Goal: Task Accomplishment & Management: Use online tool/utility

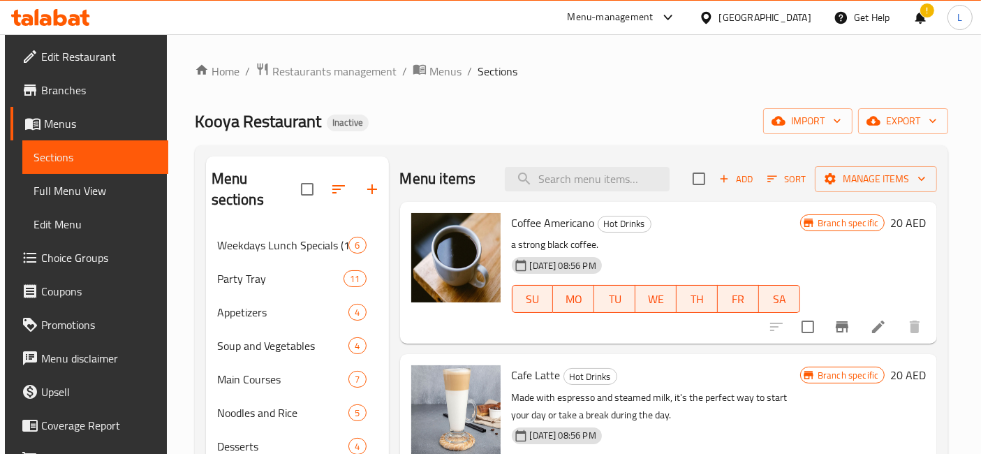
click at [40, 21] on icon at bounding box center [46, 20] width 12 height 12
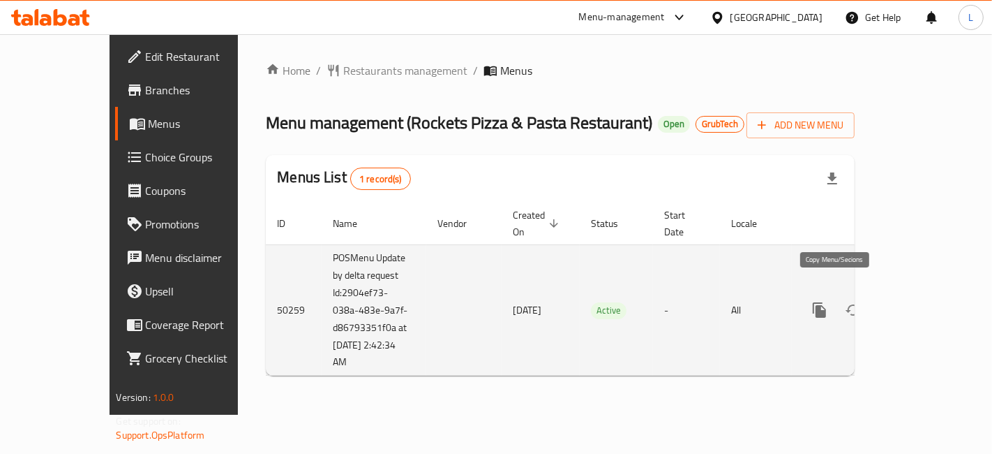
click at [826, 302] on icon "more" at bounding box center [819, 309] width 13 height 15
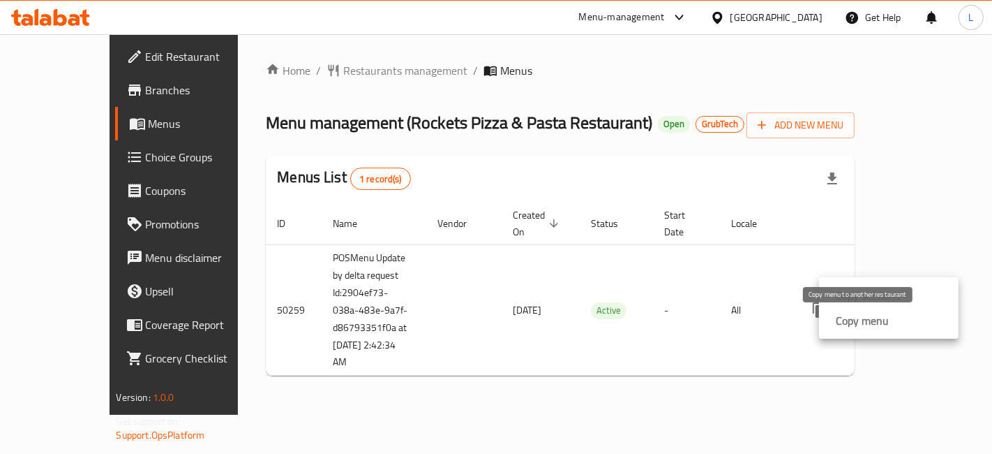
click at [867, 319] on strong "Copy menu" at bounding box center [862, 320] width 53 height 17
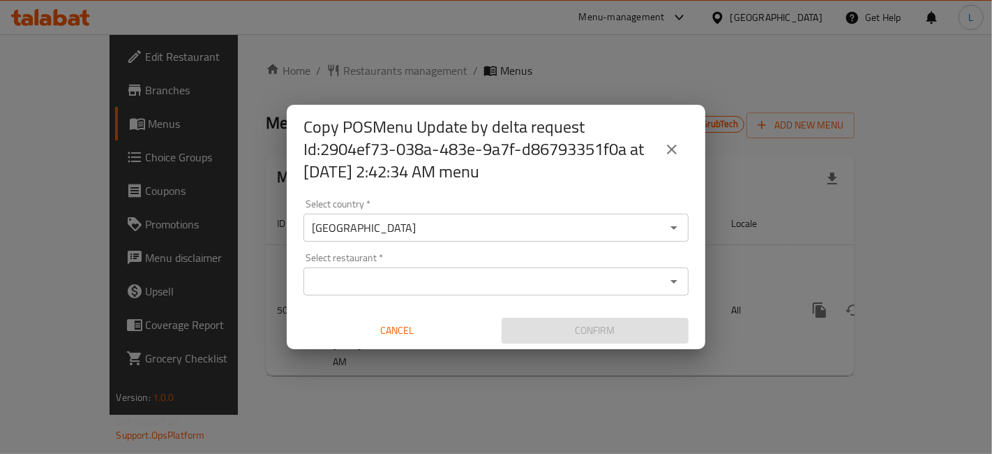
click at [447, 280] on input "Select restaurant   *" at bounding box center [485, 281] width 354 height 20
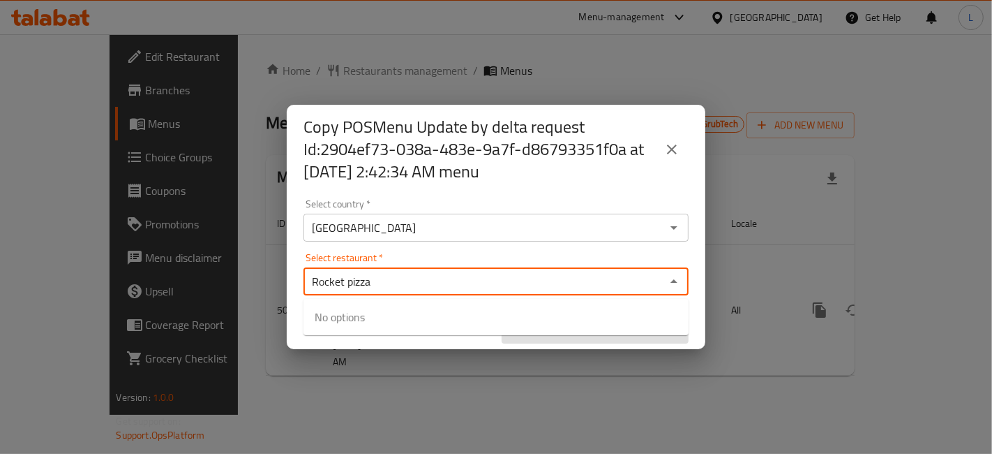
click at [494, 284] on input "Rocket pizza" at bounding box center [485, 281] width 354 height 20
click at [660, 274] on input "Rocket pizza" at bounding box center [485, 281] width 354 height 20
click at [662, 282] on div "Rocket pizza Select restaurant *" at bounding box center [496, 281] width 385 height 28
type input "Rocket pizza"
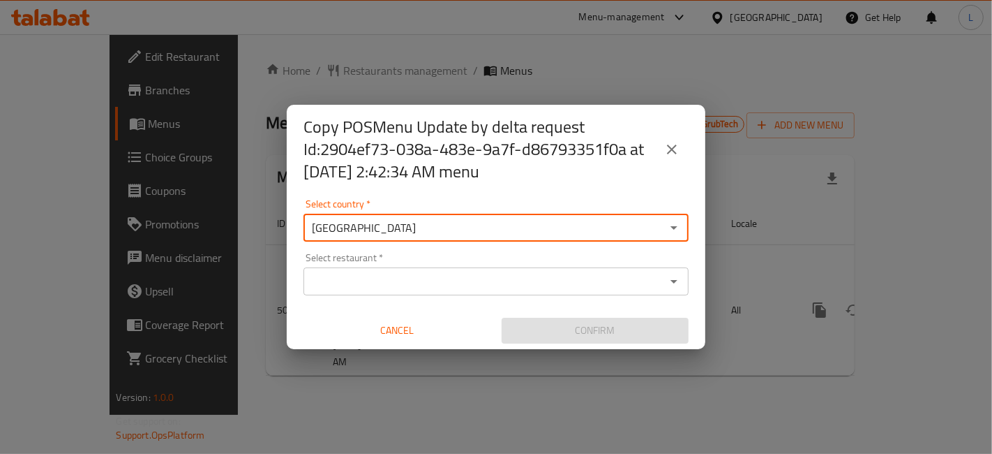
click at [503, 230] on input "[GEOGRAPHIC_DATA]" at bounding box center [485, 228] width 354 height 20
click at [482, 292] on div "Select restaurant *" at bounding box center [496, 281] width 385 height 28
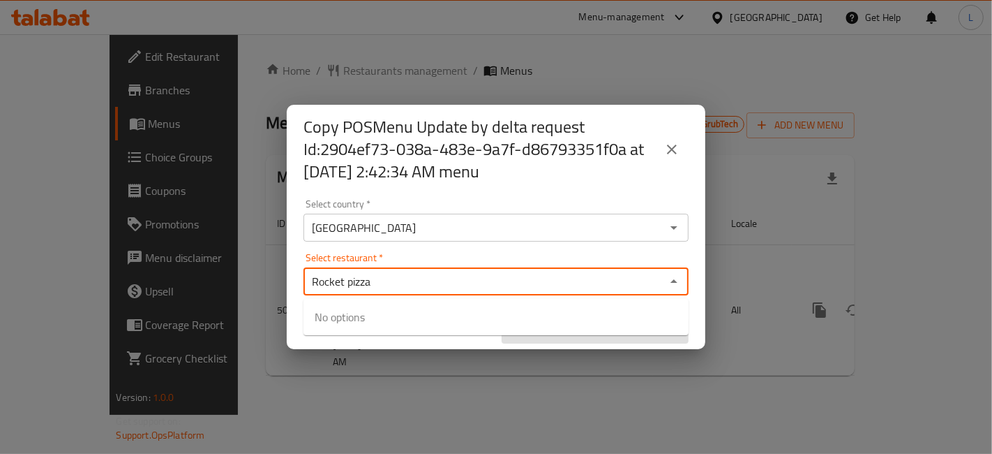
type input "Rocket pizza"
click at [634, 422] on div "Copy POSMenu Update by delta request Id:2904ef73-038a-483e-9a7f-d86793351f0a at…" at bounding box center [496, 227] width 992 height 454
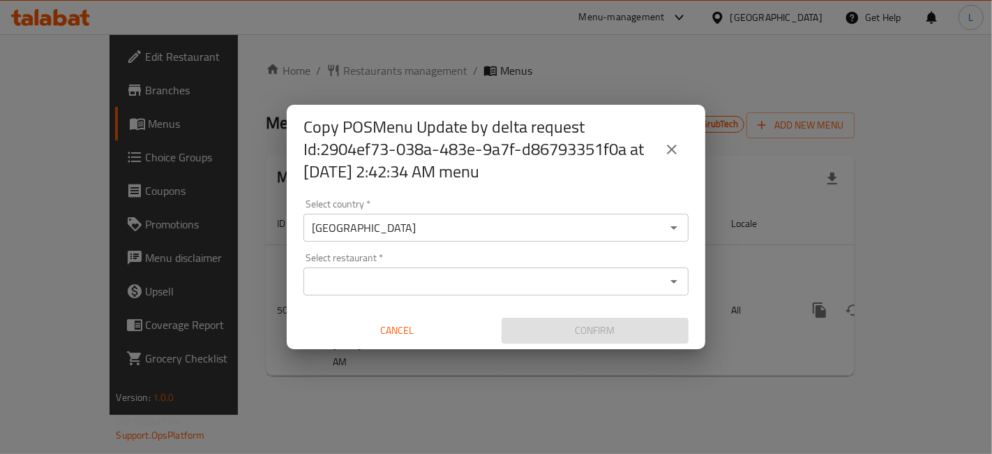
click at [386, 329] on span "Cancel" at bounding box center [397, 330] width 176 height 17
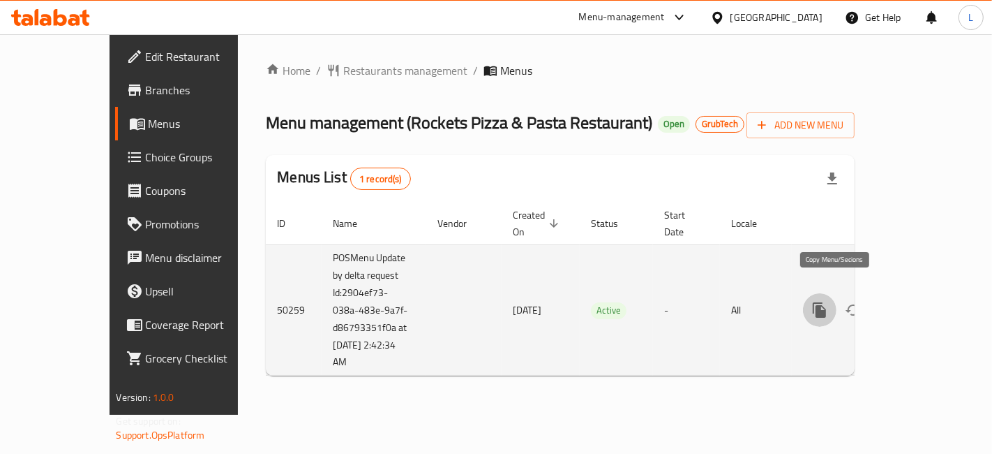
click at [828, 302] on icon "more" at bounding box center [820, 310] width 17 height 17
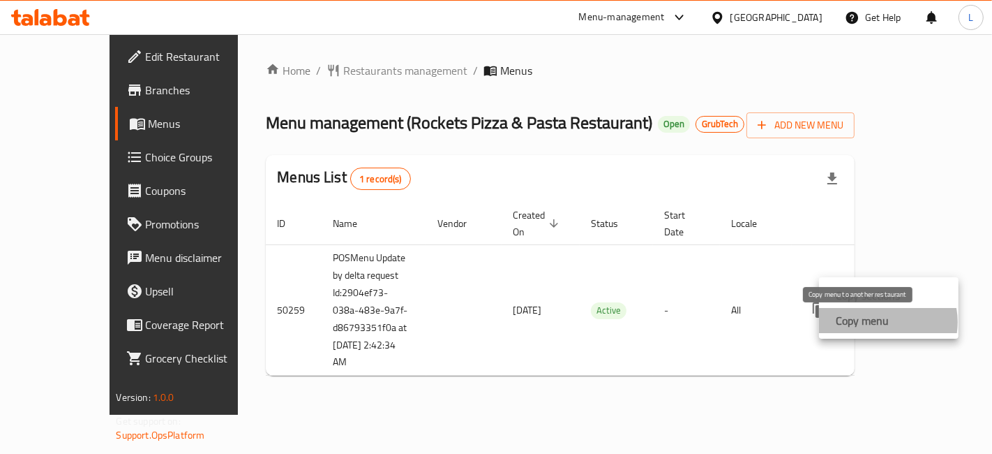
click at [879, 322] on strong "Copy menu" at bounding box center [862, 320] width 53 height 17
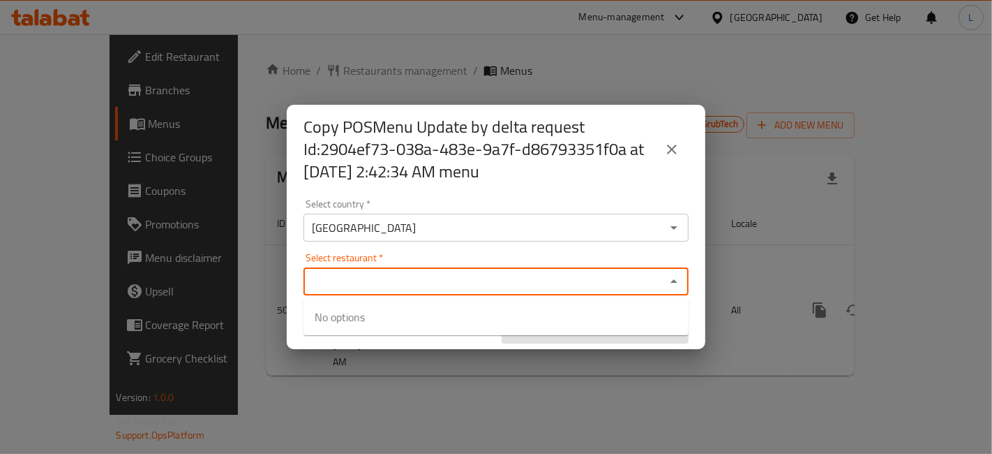
click at [393, 281] on input "Select restaurant   *" at bounding box center [485, 281] width 354 height 20
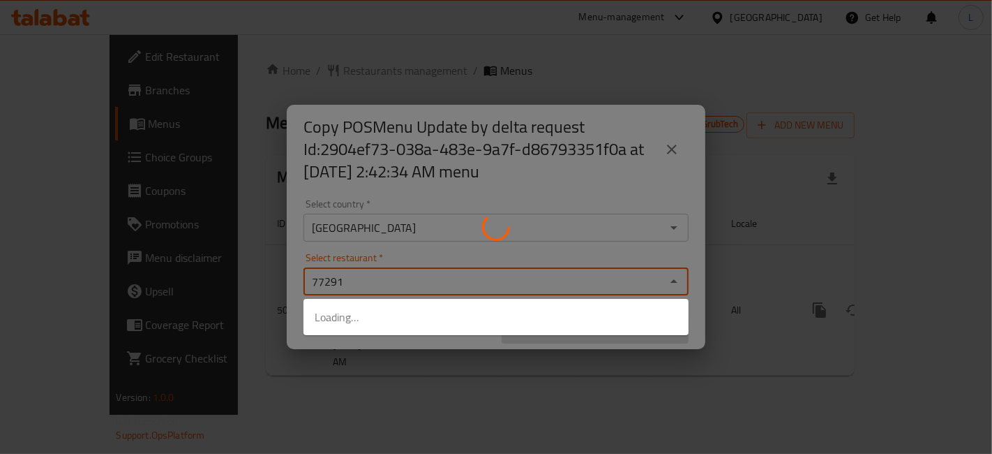
type input "772918"
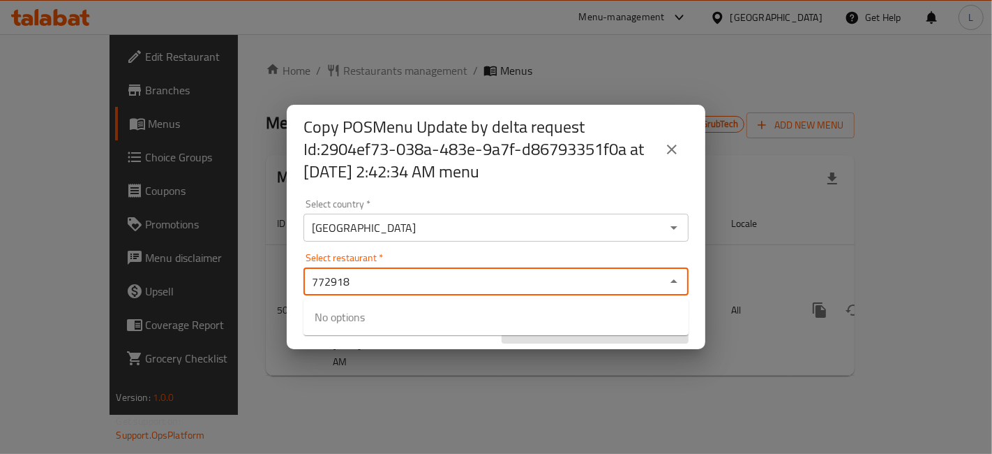
click at [504, 289] on input "772918" at bounding box center [485, 281] width 354 height 20
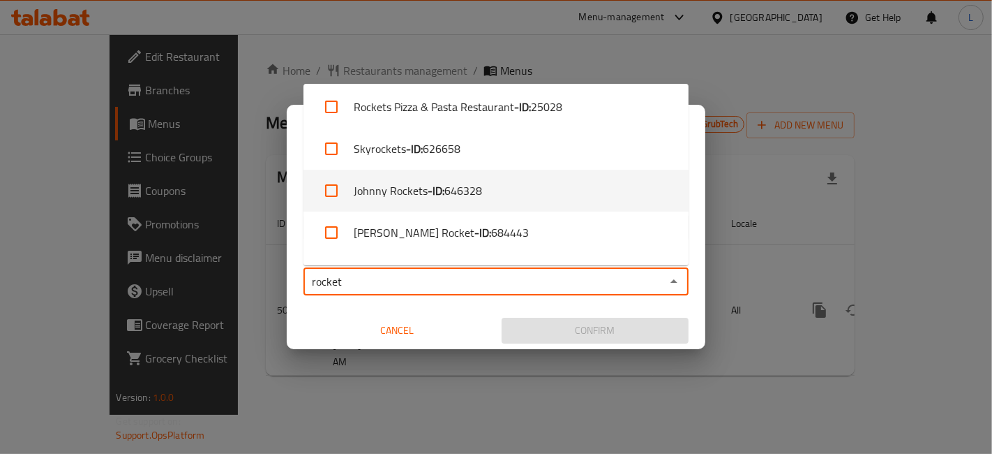
scroll to position [80, 0]
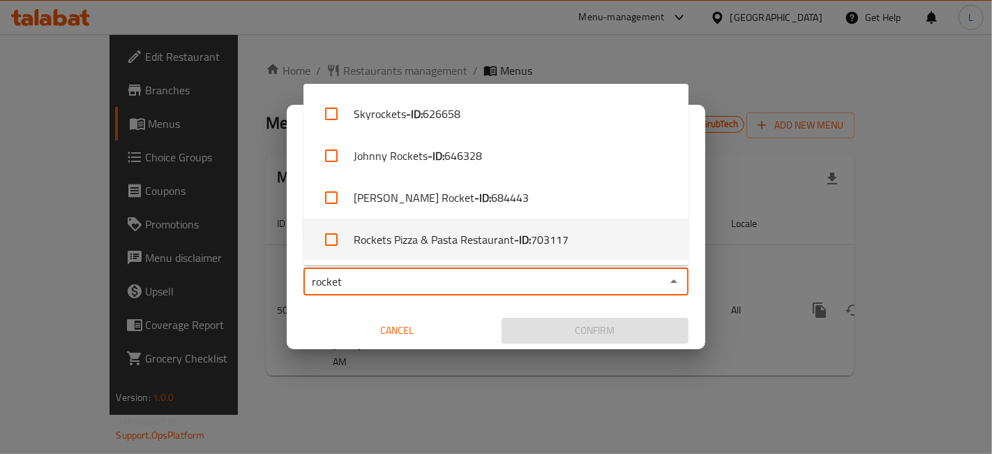
type input "rocket"
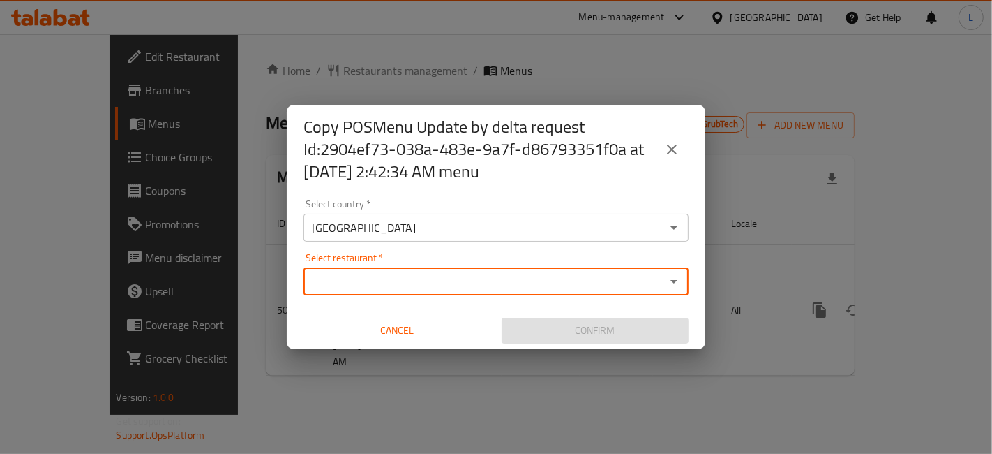
click at [422, 287] on input "Select restaurant   *" at bounding box center [485, 281] width 354 height 20
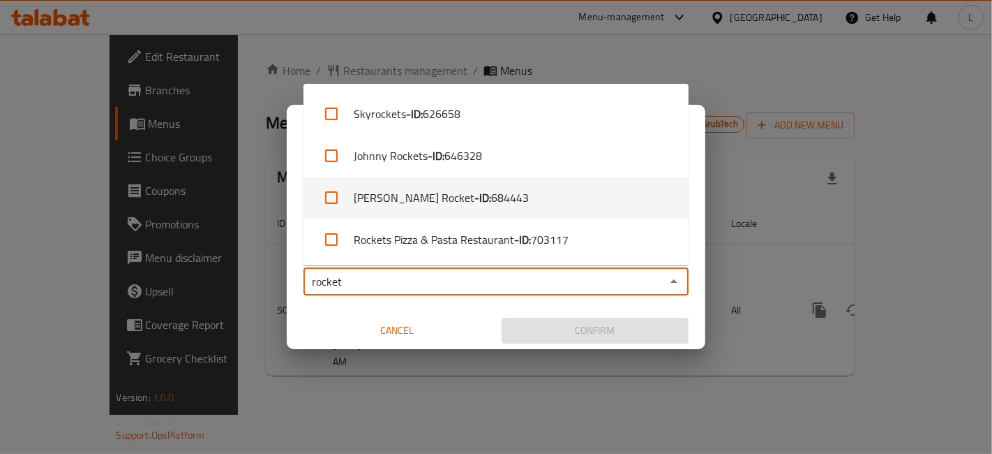
type input "rocket"
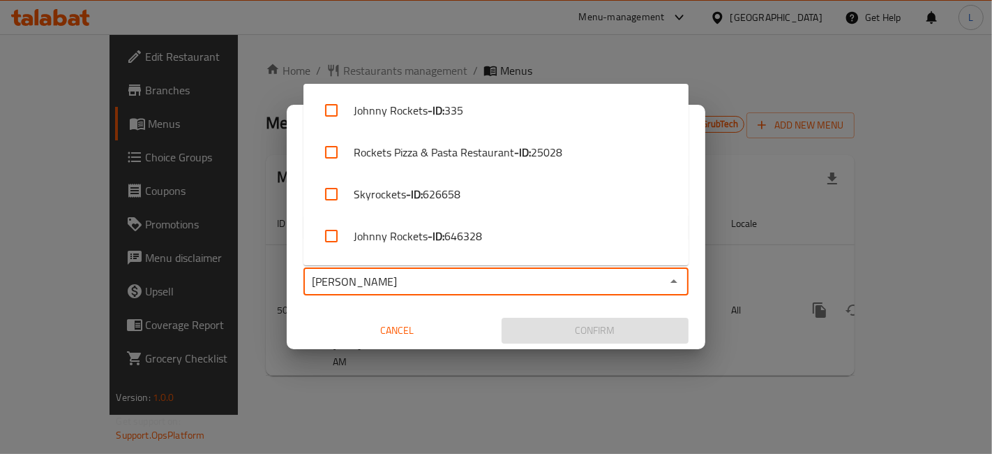
type input "rocket"
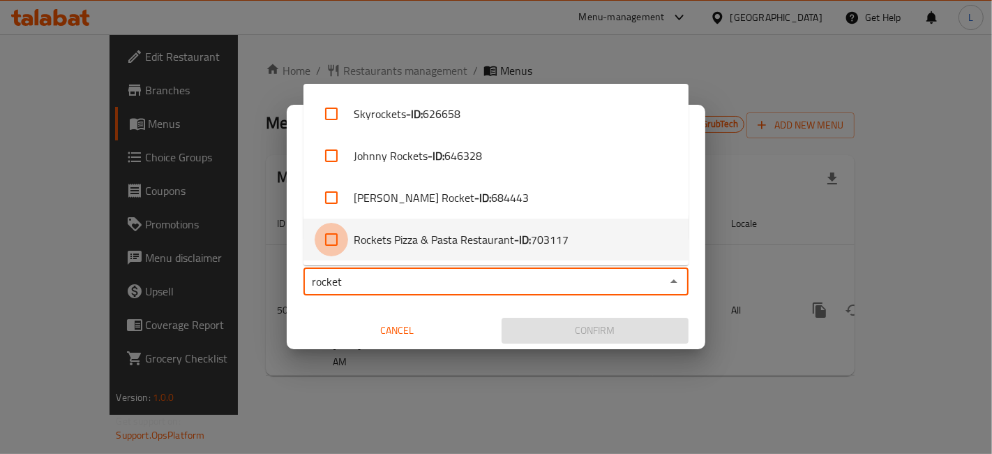
click at [331, 237] on input "checkbox" at bounding box center [332, 240] width 34 height 34
checkbox input "true"
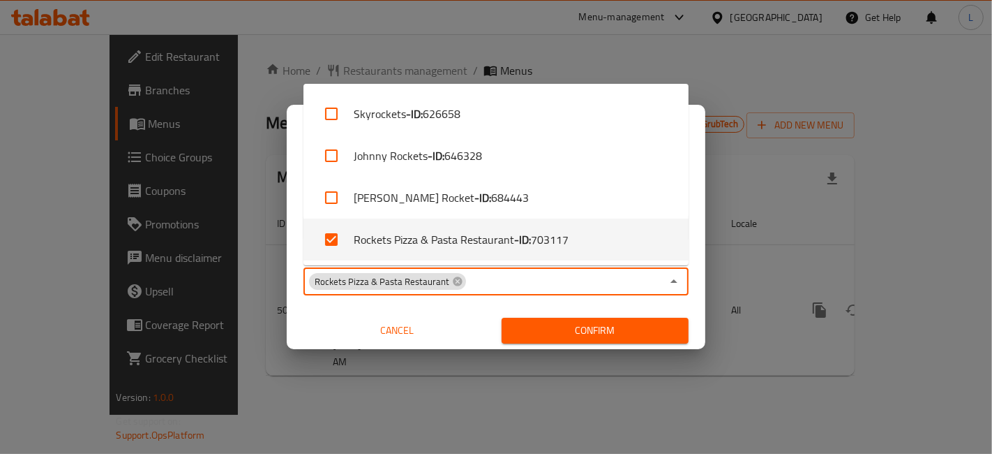
click at [596, 336] on span "Confirm" at bounding box center [595, 330] width 165 height 17
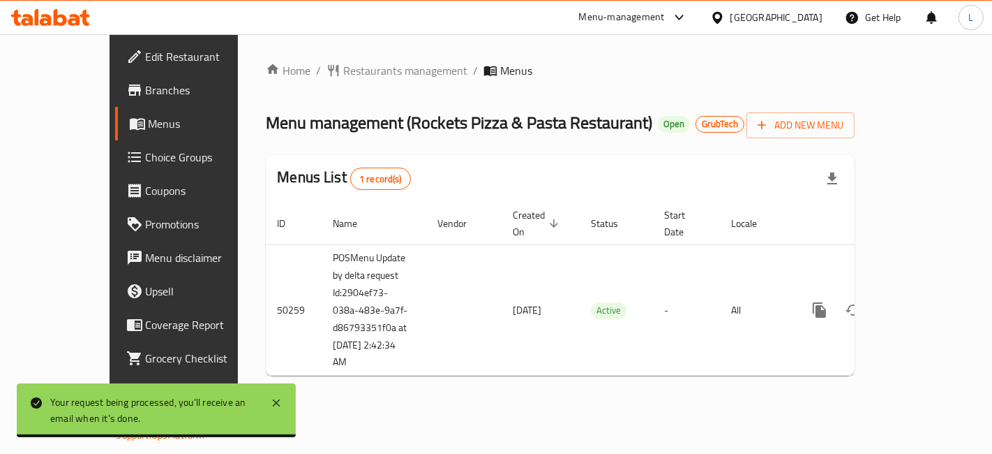
click at [790, 19] on div "[GEOGRAPHIC_DATA]" at bounding box center [777, 17] width 92 height 15
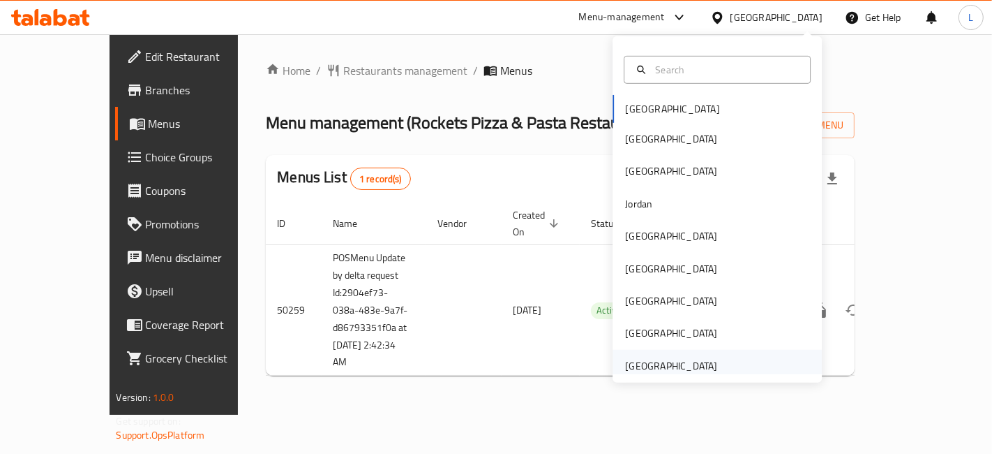
click at [647, 358] on div "United Arab Emirates" at bounding box center [671, 365] width 92 height 15
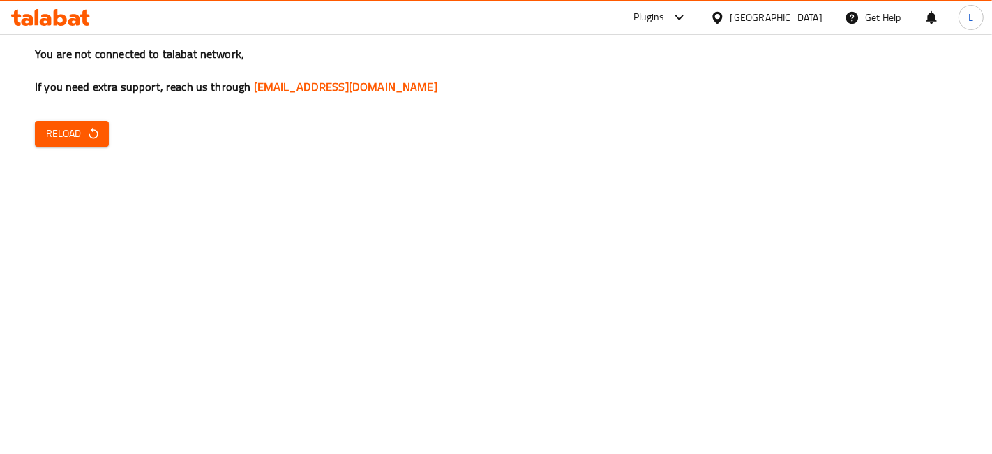
click at [775, 15] on div "United Arab Emirates" at bounding box center [777, 17] width 92 height 15
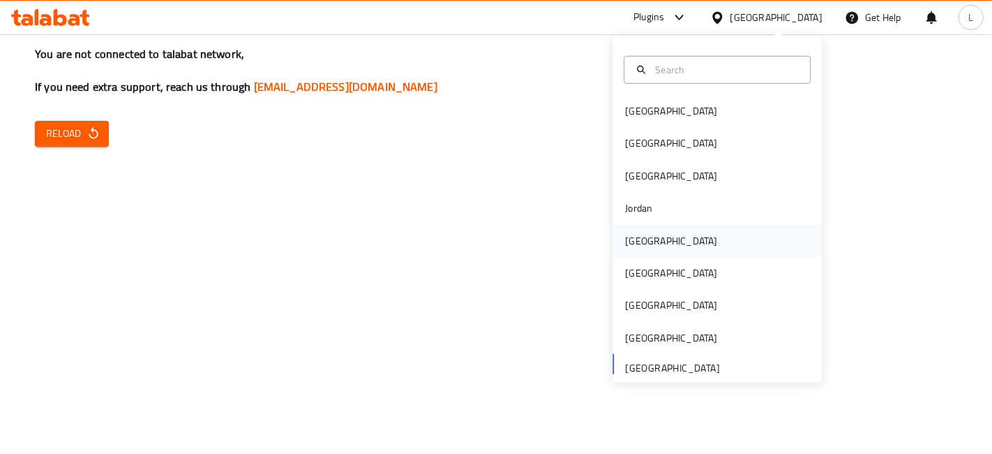
click at [628, 248] on div "Kuwait" at bounding box center [671, 239] width 92 height 15
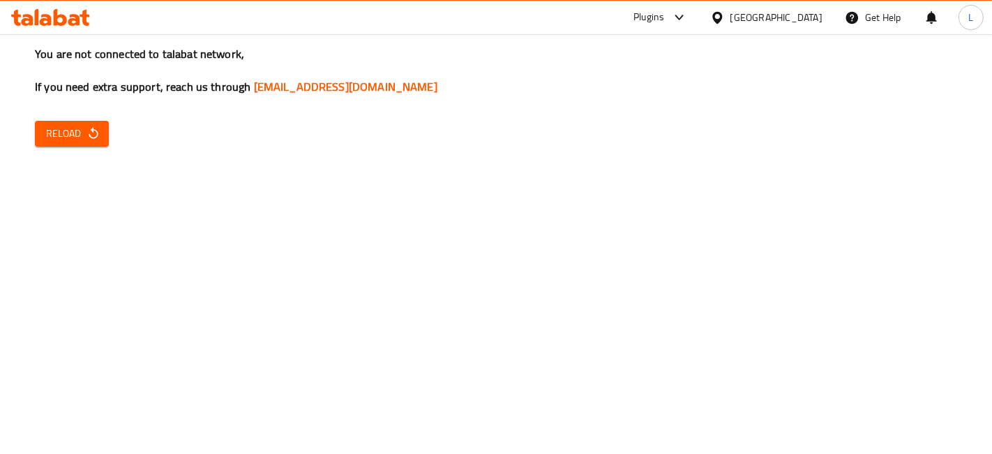
click at [75, 131] on span "Reload" at bounding box center [72, 133] width 52 height 17
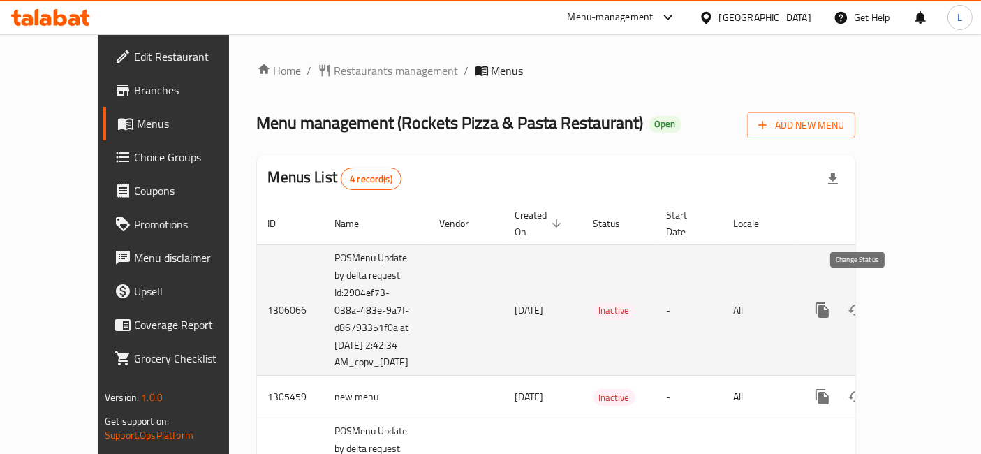
click at [857, 304] on icon "enhanced table" at bounding box center [855, 309] width 15 height 11
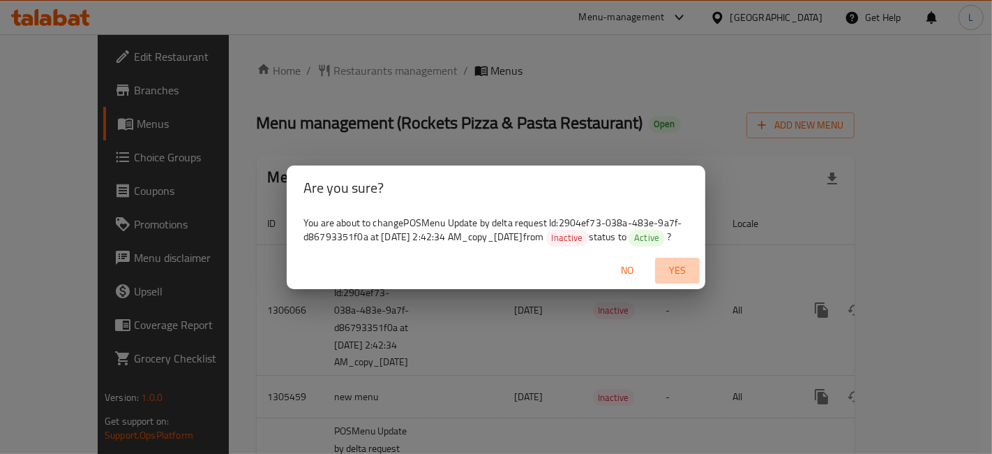
click at [673, 276] on span "Yes" at bounding box center [678, 270] width 34 height 17
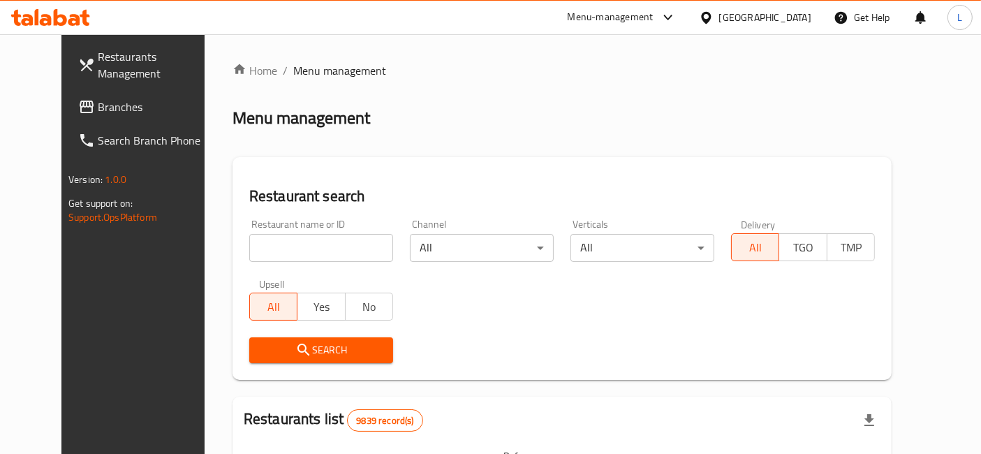
click at [78, 99] on icon at bounding box center [86, 106] width 17 height 17
